Goal: Task Accomplishment & Management: Use online tool/utility

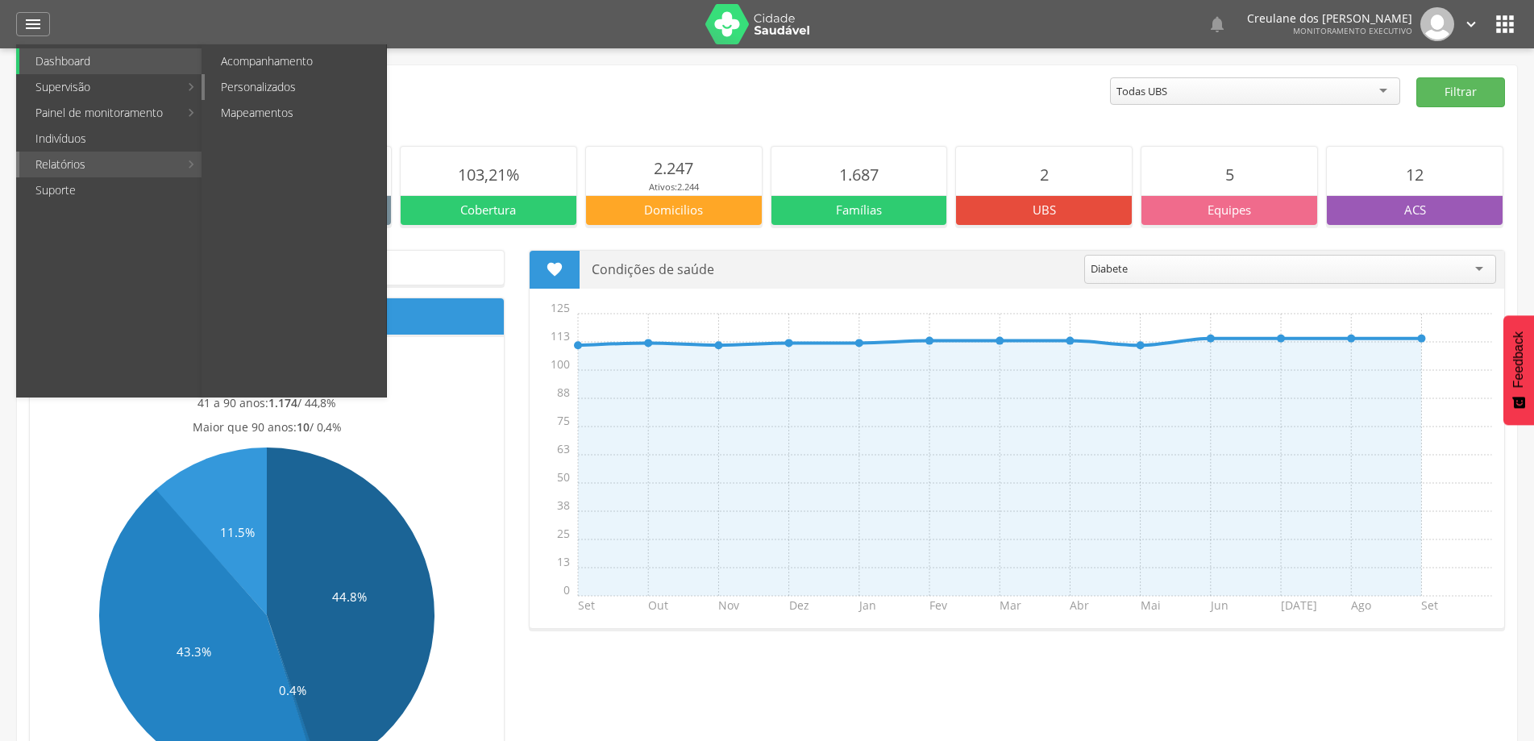
click at [280, 77] on link "Personalizados" at bounding box center [295, 87] width 181 height 26
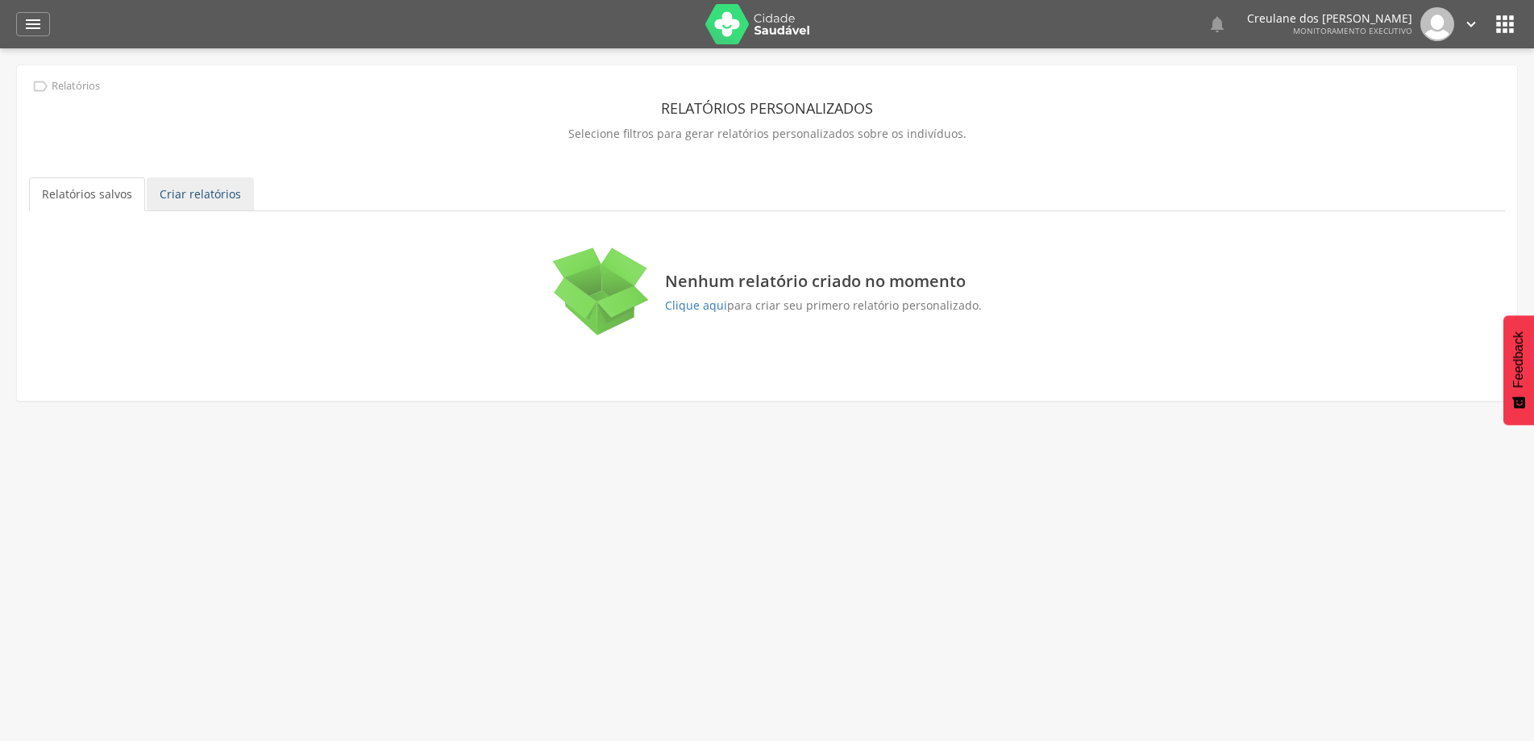
click at [201, 193] on link "Criar relatórios" at bounding box center [200, 194] width 107 height 34
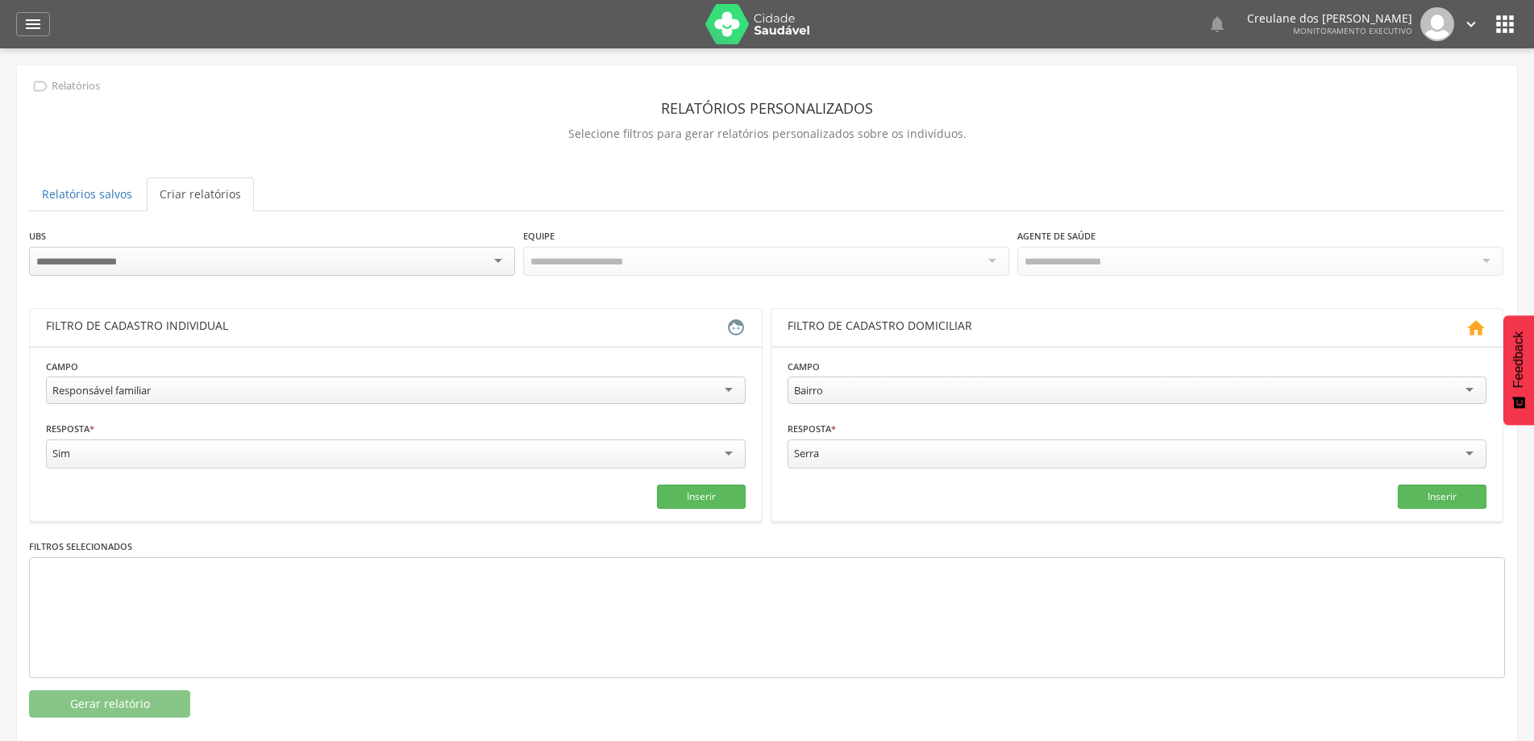
click at [731, 391] on div "Responsável familiar" at bounding box center [396, 389] width 700 height 27
click at [175, 447] on input "text" at bounding box center [218, 452] width 345 height 27
type input "*"
click at [514, 456] on input "text" at bounding box center [571, 452] width 345 height 27
type input "*"
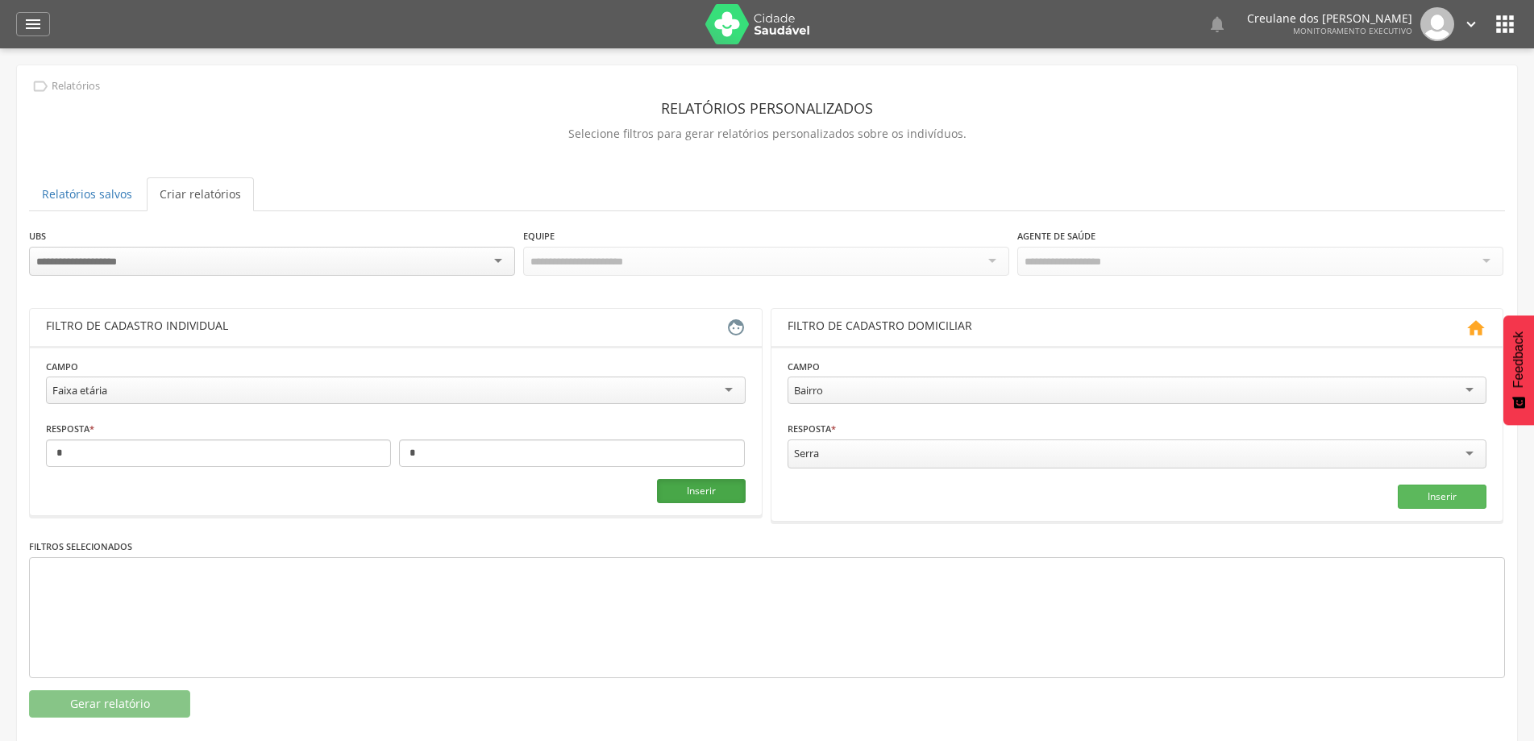
click at [703, 492] on button "Inserir" at bounding box center [701, 491] width 89 height 24
click at [118, 690] on button "Gerar relatório" at bounding box center [109, 703] width 161 height 27
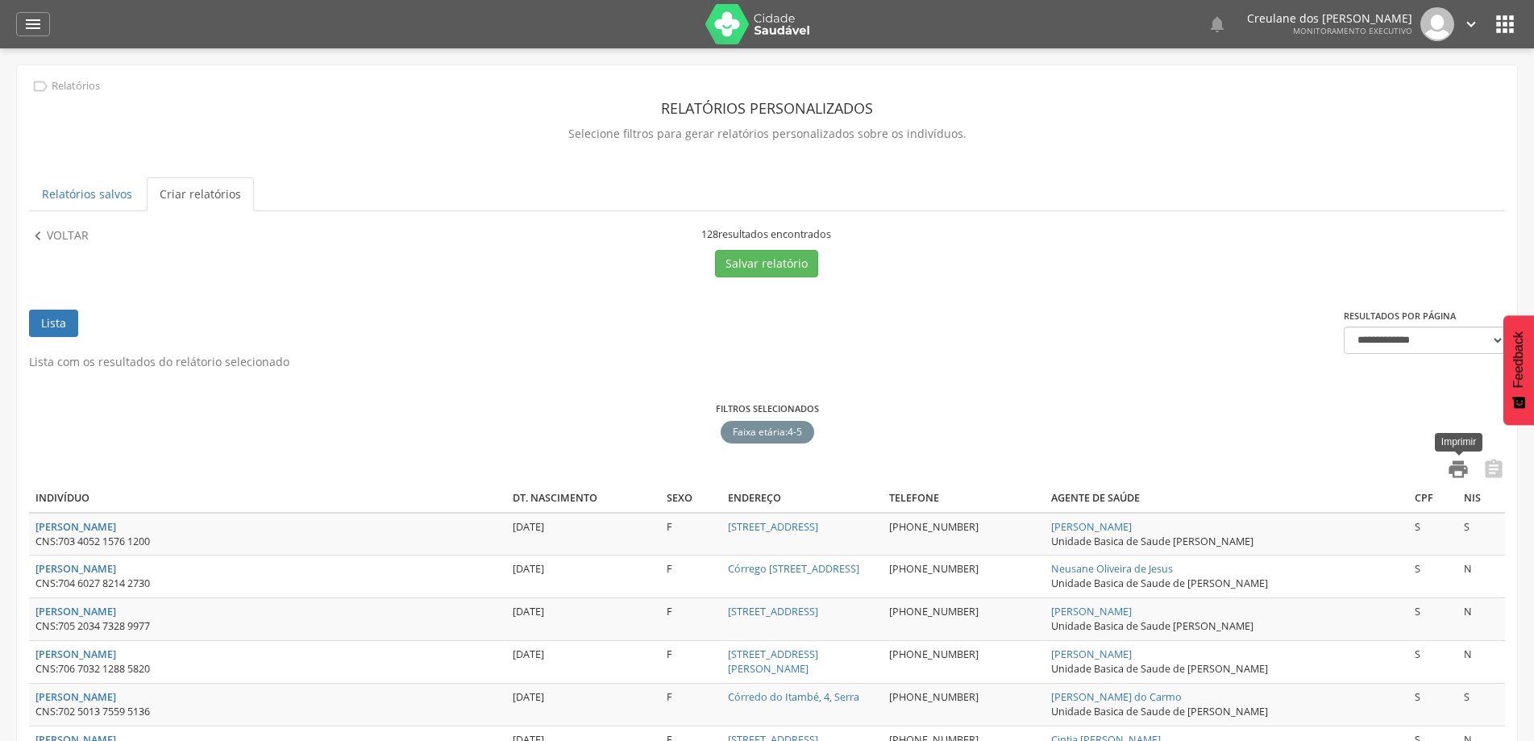
click at [1461, 473] on icon "" at bounding box center [1458, 469] width 23 height 23
click at [1506, 26] on icon "" at bounding box center [1505, 24] width 26 height 26
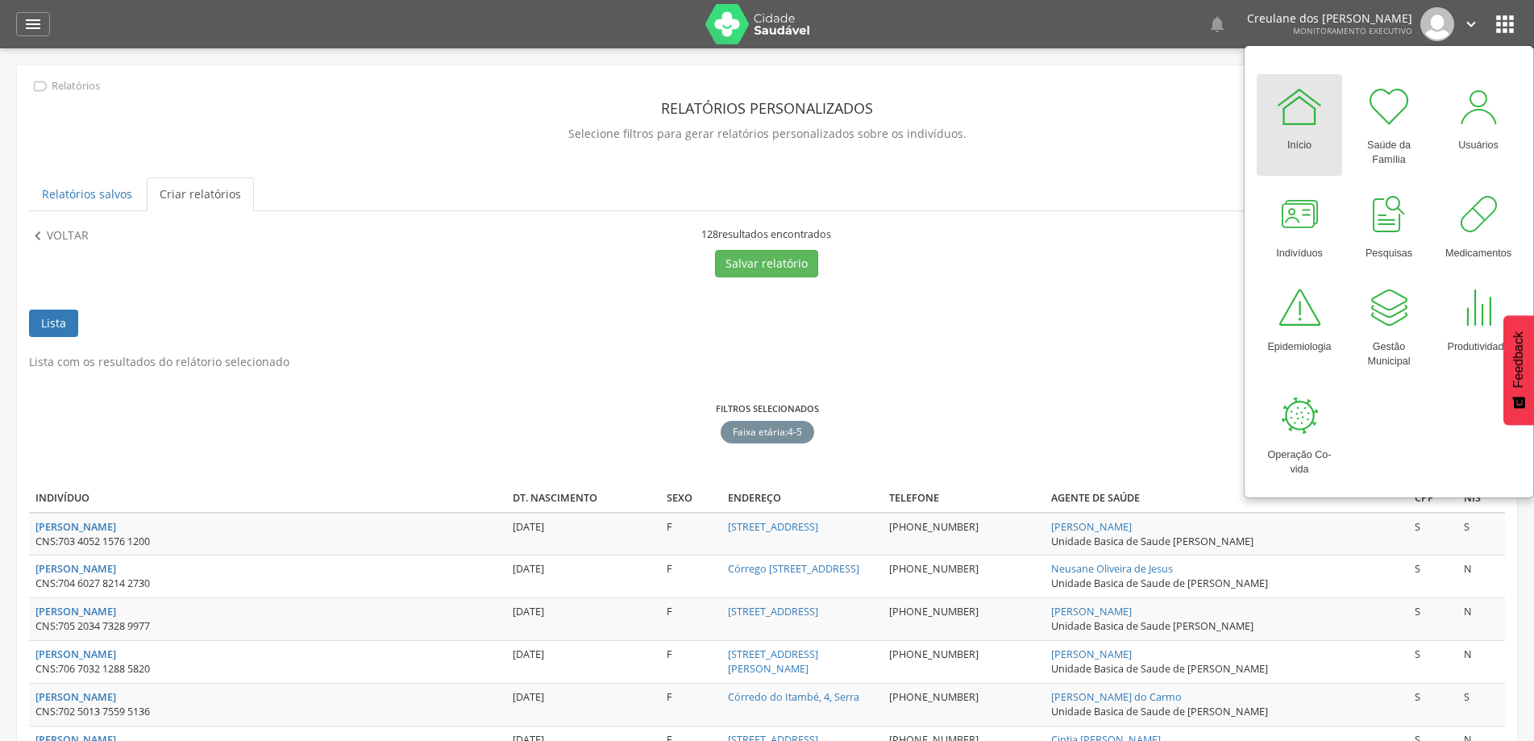
click at [1474, 21] on icon "" at bounding box center [1471, 24] width 18 height 18
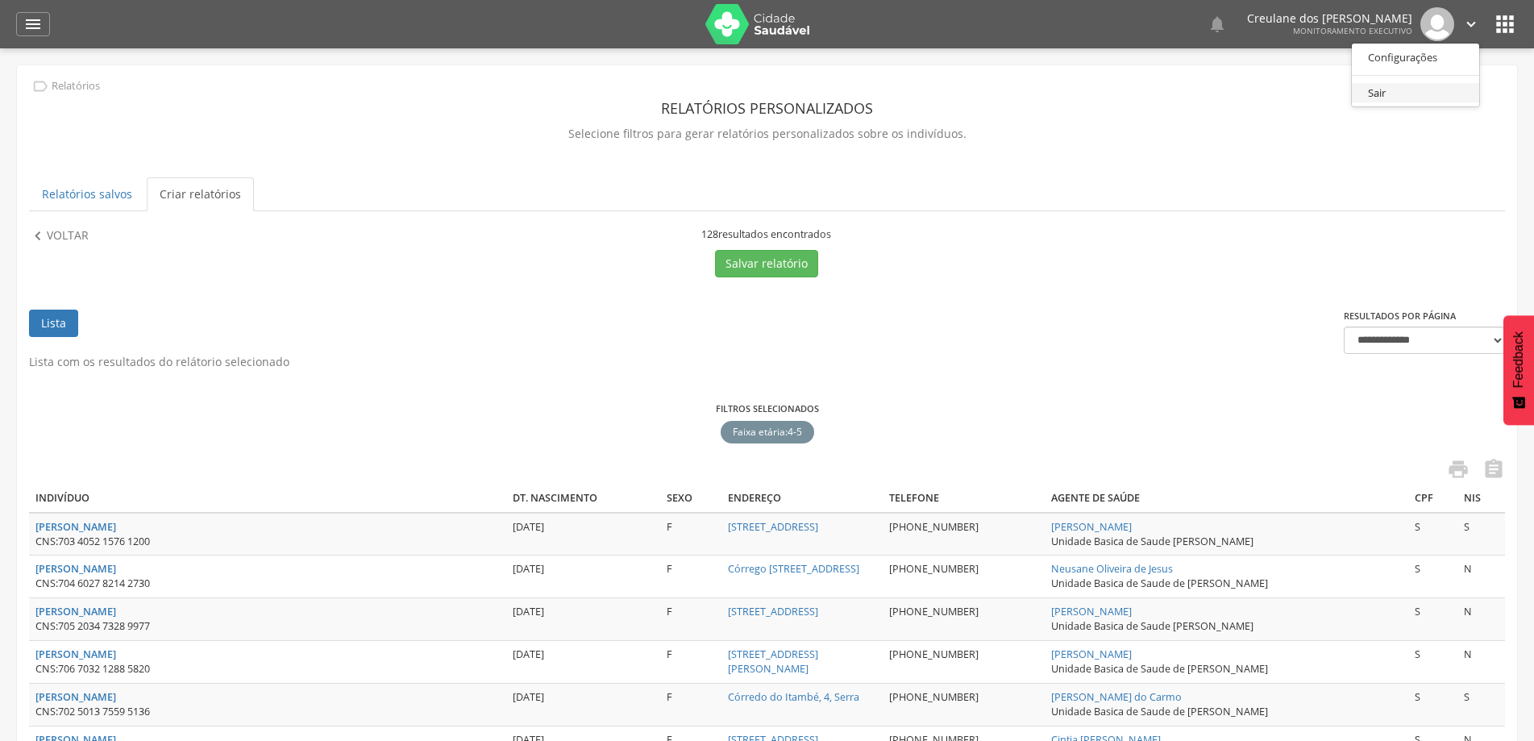
click at [1398, 91] on link "Sair" at bounding box center [1415, 93] width 127 height 20
